Goal: Check status: Check status

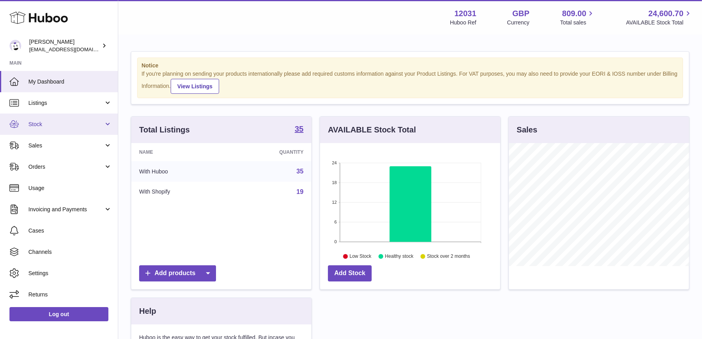
scroll to position [123, 180]
click at [67, 131] on link "Stock" at bounding box center [59, 124] width 118 height 21
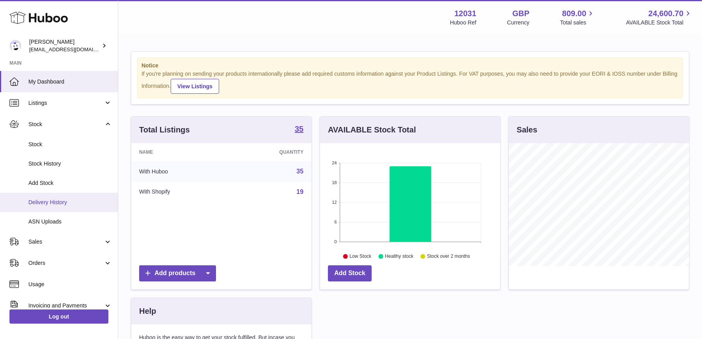
click at [57, 204] on span "Delivery History" at bounding box center [70, 202] width 84 height 7
click at [50, 204] on span "Delivery History" at bounding box center [70, 202] width 84 height 7
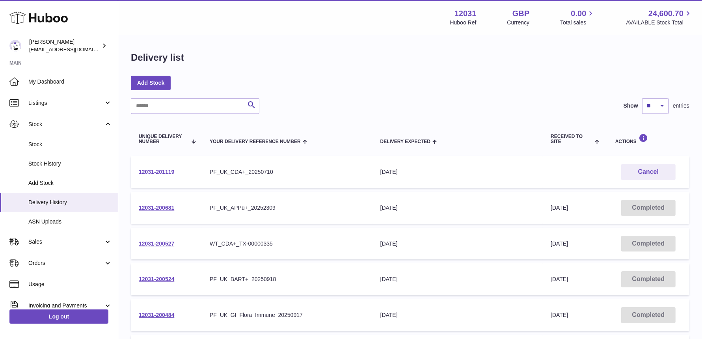
click at [170, 172] on link "12031-201119" at bounding box center [156, 172] width 35 height 6
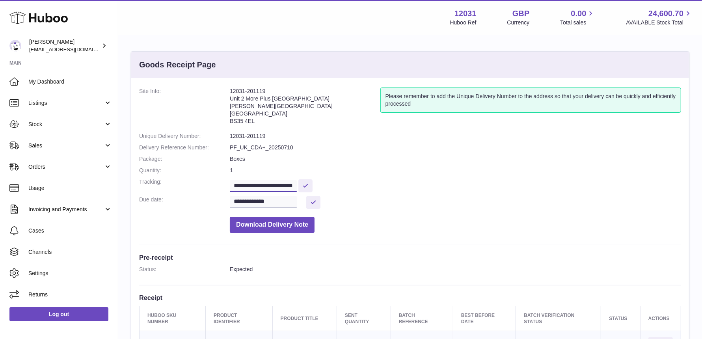
scroll to position [0, 12]
drag, startPoint x: 272, startPoint y: 185, endPoint x: 322, endPoint y: 185, distance: 50.1
click at [322, 185] on dd "**********" at bounding box center [456, 185] width 452 height 14
click at [73, 75] on link "My Dashboard" at bounding box center [59, 81] width 118 height 21
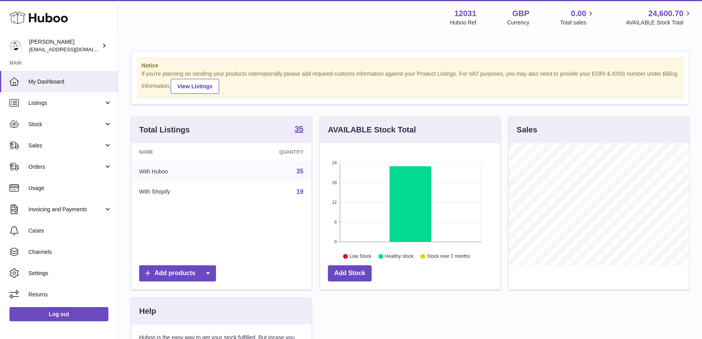
scroll to position [123, 180]
